Goal: Navigation & Orientation: Find specific page/section

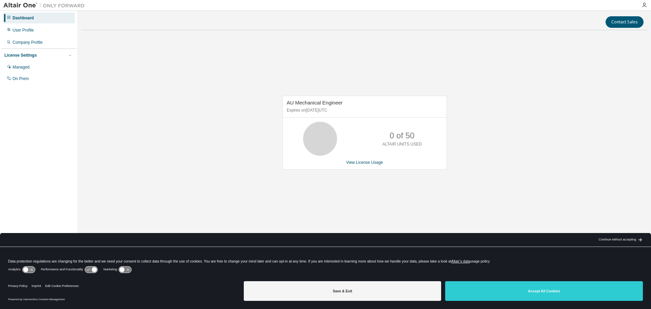
click at [517, 296] on button "Accept All Cookies" at bounding box center [544, 291] width 198 height 20
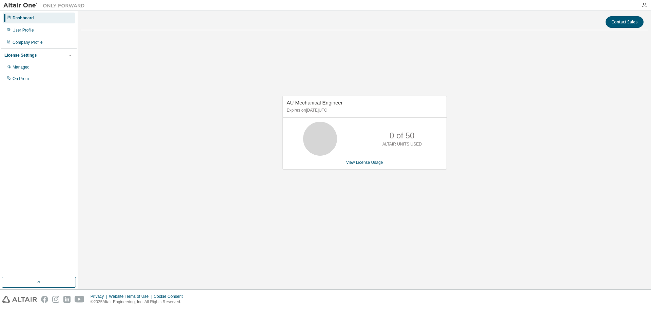
click at [458, 105] on div "AU Mechanical Engineer Expires on [DATE] UTC 0 of 50 ALTAIR UNITS USED View Lic…" at bounding box center [364, 136] width 566 height 201
